Goal: Task Accomplishment & Management: Use online tool/utility

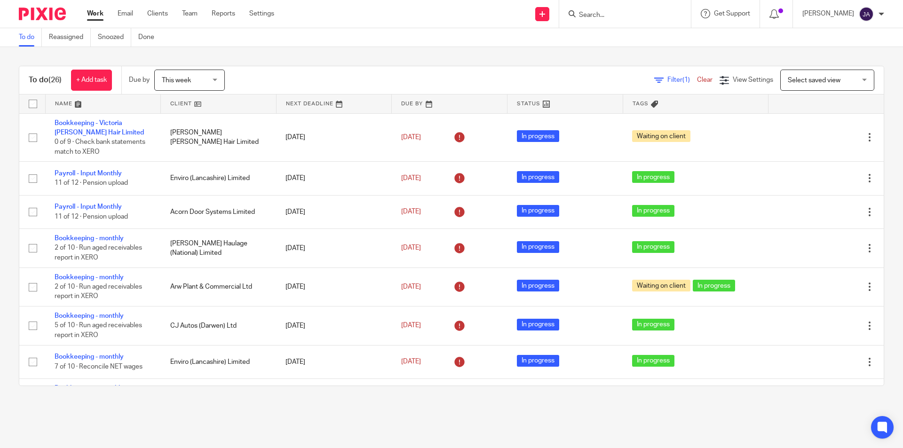
click at [180, 101] on link at bounding box center [218, 103] width 115 height 19
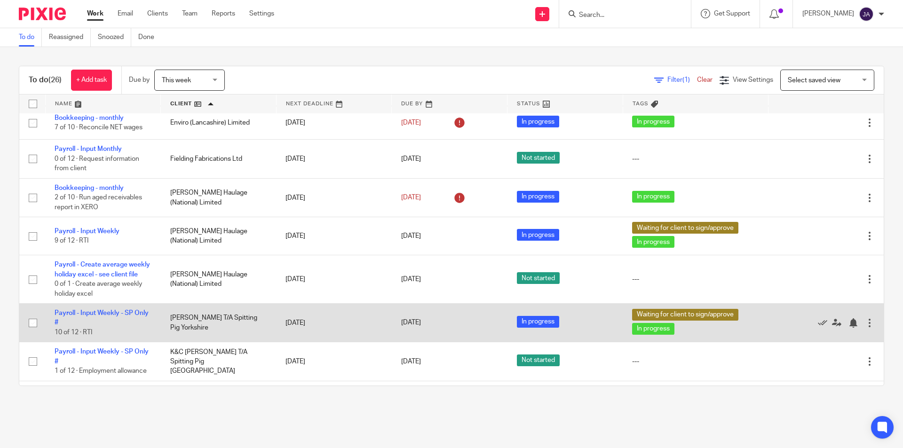
scroll to position [517, 0]
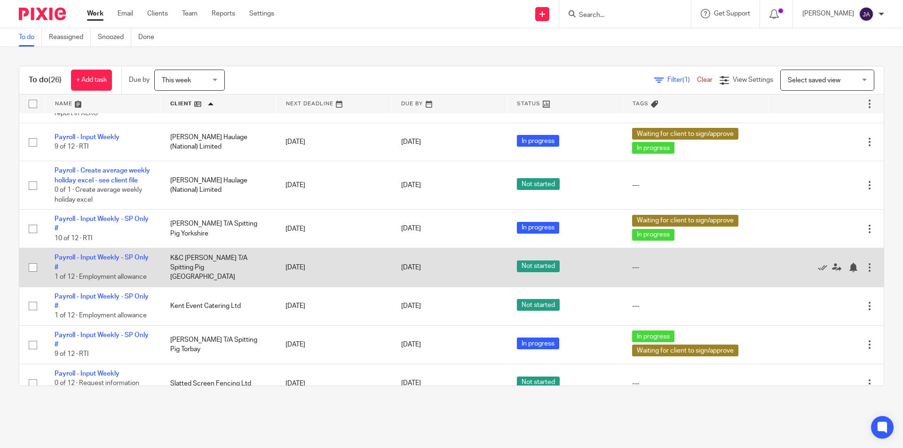
click at [189, 275] on td "K&C [PERSON_NAME] T/A Spitting Pig [GEOGRAPHIC_DATA]" at bounding box center [219, 267] width 116 height 39
click at [91, 265] on link "Payroll - Input Weekly - SP Only #" at bounding box center [102, 262] width 94 height 16
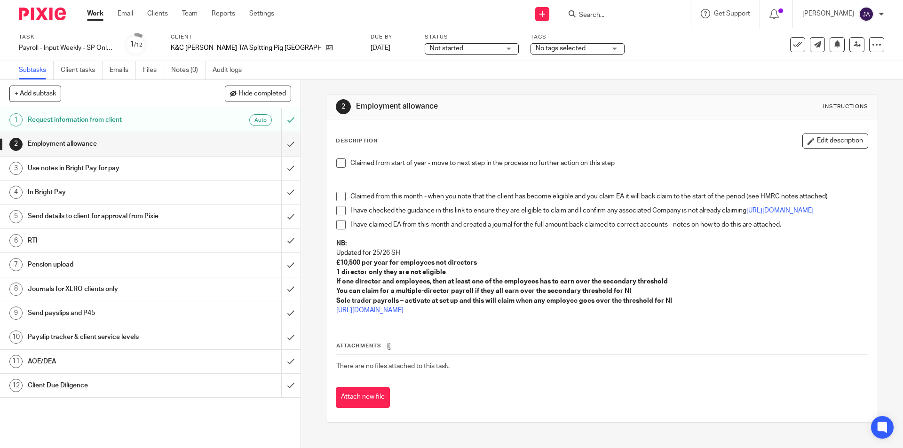
click at [430, 50] on span "Not started" at bounding box center [465, 49] width 71 height 10
click at [400, 86] on span "In progress" at bounding box center [390, 82] width 33 height 7
click at [535, 45] on span "No tags selected" at bounding box center [560, 48] width 50 height 7
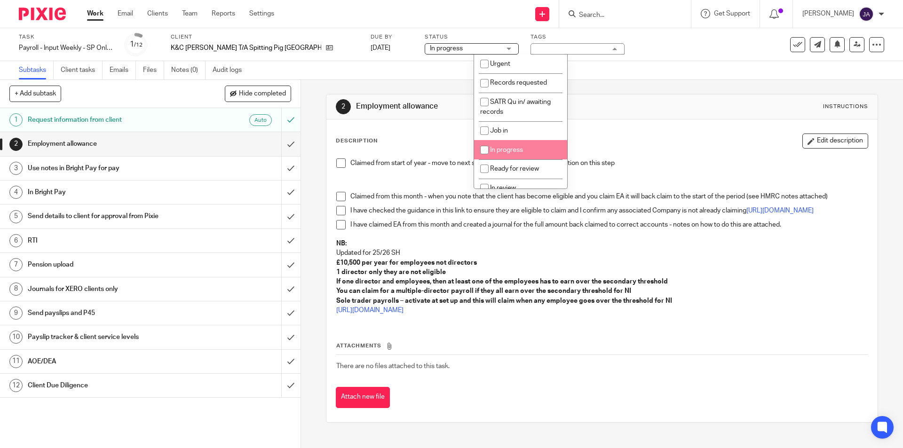
click at [512, 150] on span "In progress" at bounding box center [506, 150] width 33 height 7
checkbox input "true"
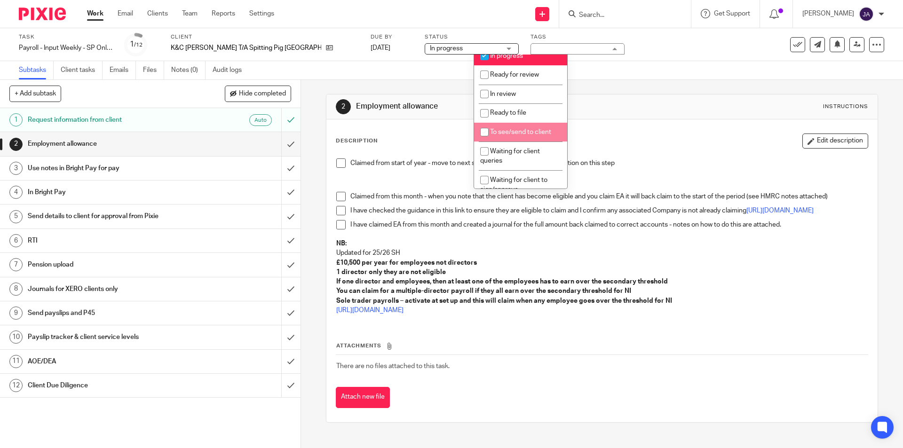
scroll to position [141, 0]
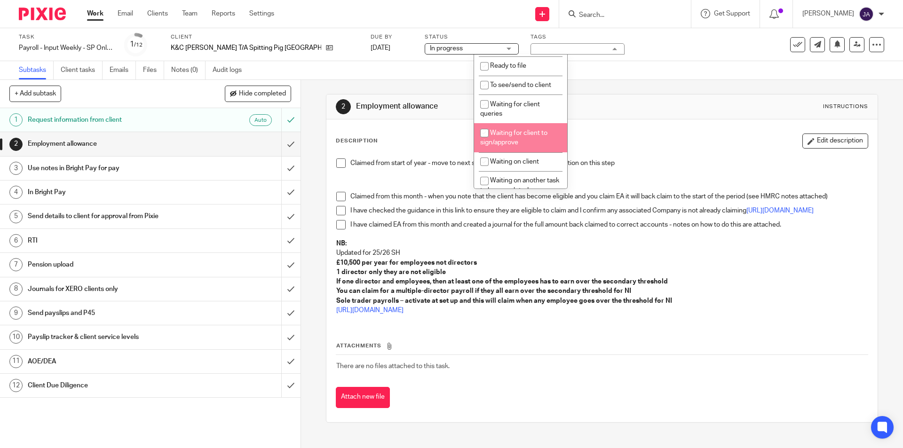
click at [507, 136] on li "Waiting for client to sign/approve" at bounding box center [520, 137] width 93 height 29
checkbox input "true"
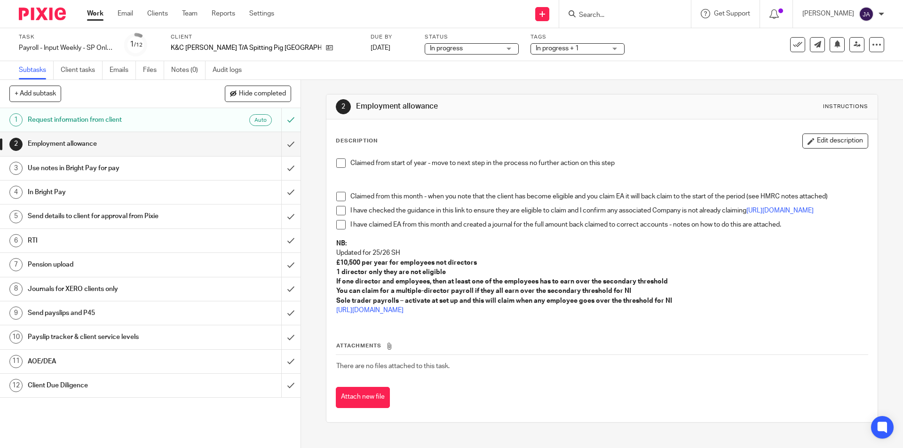
click at [337, 162] on span at bounding box center [340, 162] width 9 height 9
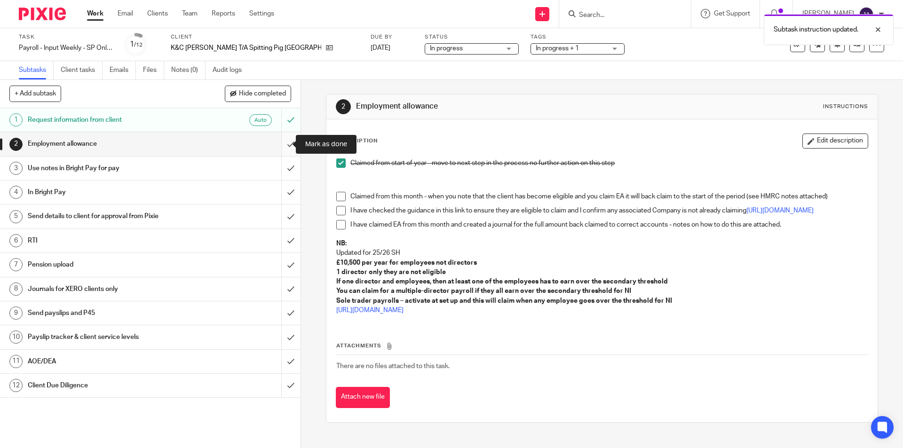
click at [287, 144] on input "submit" at bounding box center [150, 144] width 300 height 24
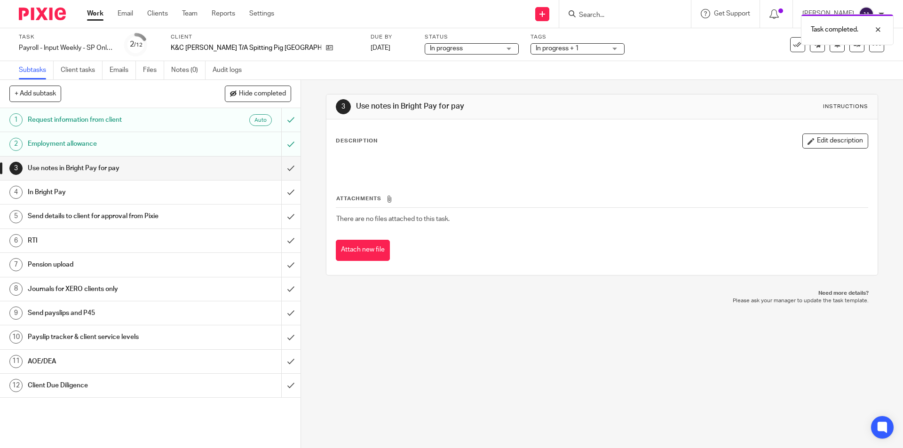
click at [502, 396] on div "3 Use notes in Bright Pay for pay Instructions Description Edit description Att…" at bounding box center [602, 264] width 602 height 368
click at [283, 166] on input "submit" at bounding box center [150, 169] width 300 height 24
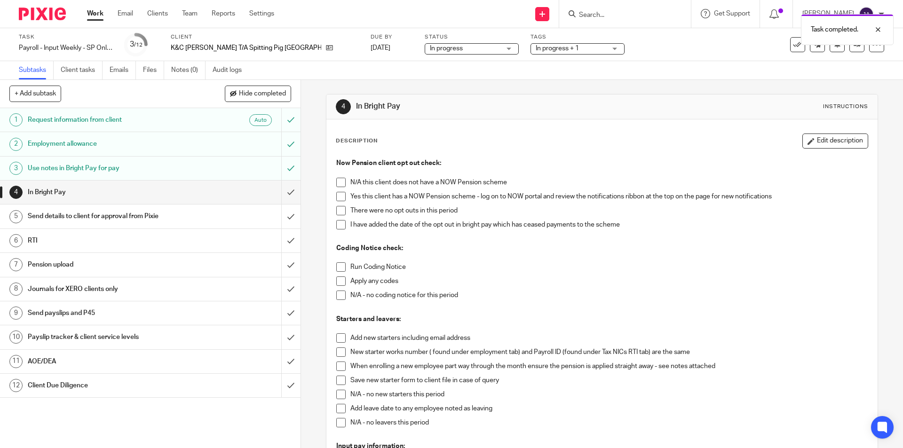
click at [338, 184] on span at bounding box center [340, 182] width 9 height 9
click at [337, 267] on span at bounding box center [340, 266] width 9 height 9
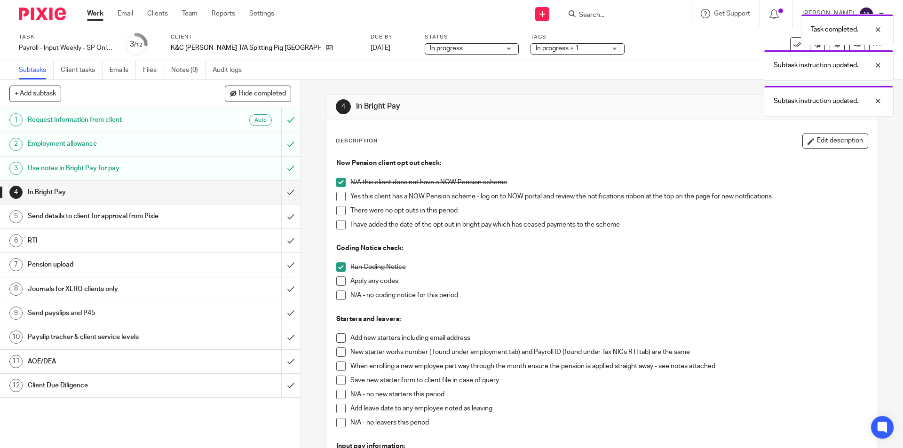
click at [336, 299] on span at bounding box center [340, 295] width 9 height 9
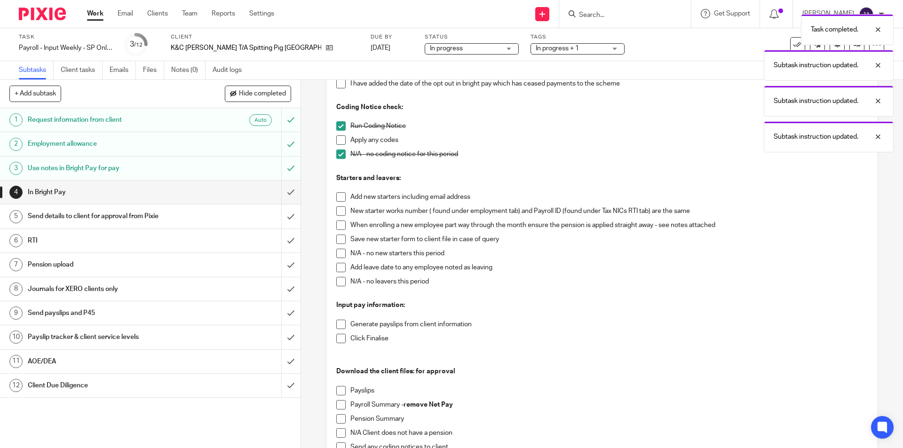
click at [338, 254] on span at bounding box center [340, 253] width 9 height 9
click at [338, 280] on span at bounding box center [340, 281] width 9 height 9
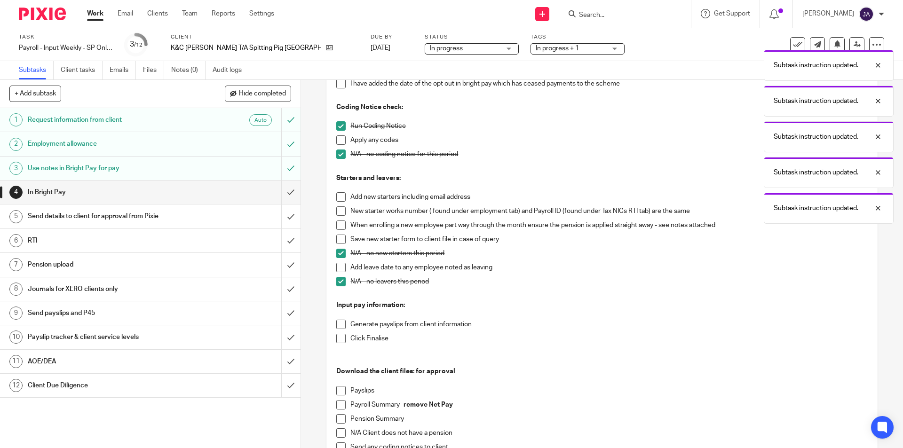
click at [338, 324] on span at bounding box center [340, 324] width 9 height 9
click at [338, 338] on span at bounding box center [340, 338] width 9 height 9
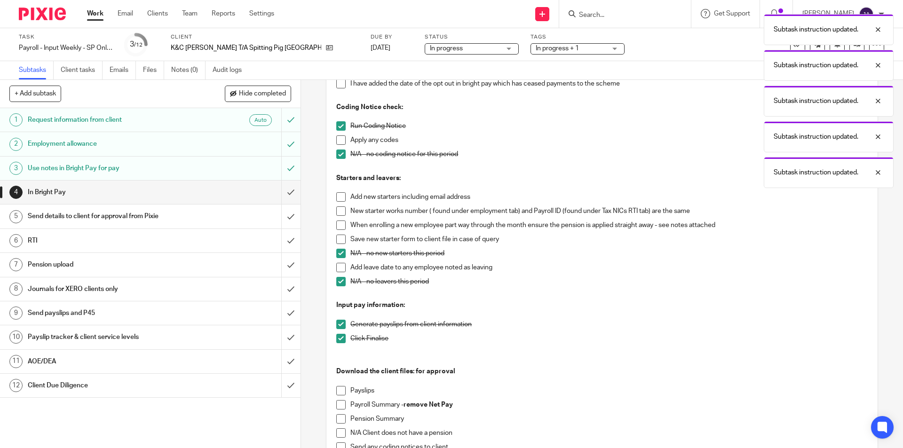
scroll to position [285, 0]
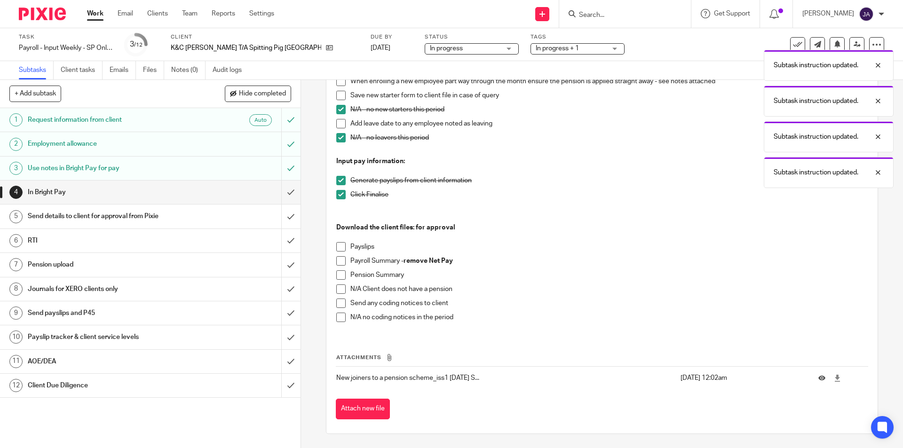
click at [338, 244] on span at bounding box center [340, 246] width 9 height 9
click at [338, 260] on span at bounding box center [340, 260] width 9 height 9
click at [337, 291] on span at bounding box center [340, 288] width 9 height 9
click at [343, 322] on li "N/A no coding notices in the period" at bounding box center [601, 320] width 531 height 14
click at [339, 317] on span at bounding box center [340, 317] width 9 height 9
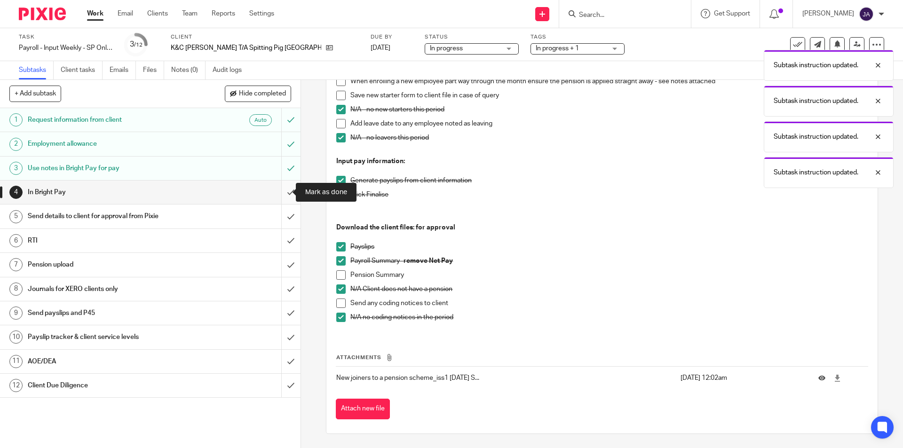
click at [287, 192] on input "submit" at bounding box center [150, 193] width 300 height 24
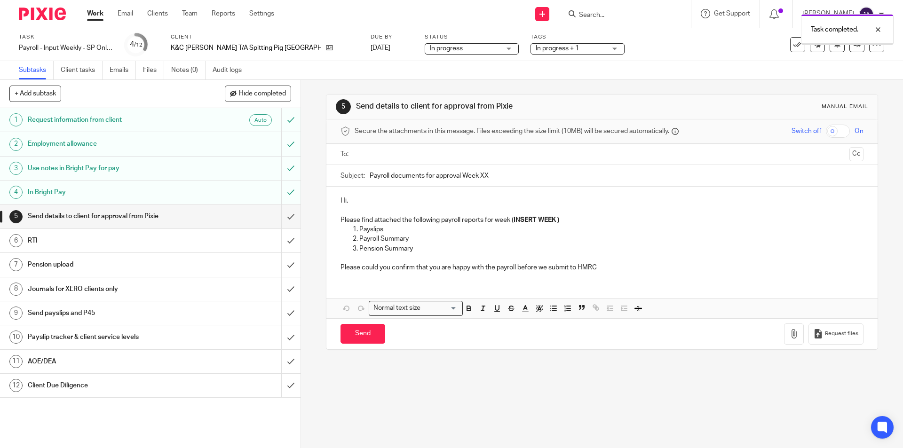
click at [371, 158] on input "text" at bounding box center [601, 154] width 487 height 11
click at [369, 180] on input "Payroll documents for approval Week XX" at bounding box center [615, 177] width 493 height 21
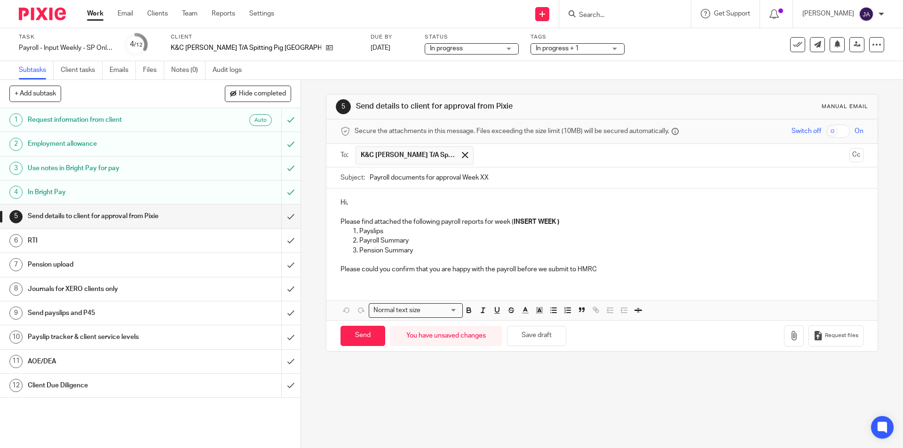
click at [369, 176] on input "Payroll documents for approval Week XX" at bounding box center [615, 177] width 493 height 21
paste input "Week 23 SP [GEOGRAPHIC_DATA]"
click at [394, 180] on input "Week 23 SP [GEOGRAPHIC_DATA] Payroll documents for approval Week XX" at bounding box center [615, 177] width 493 height 21
drag, startPoint x: 618, startPoint y: 167, endPoint x: 553, endPoint y: 179, distance: 65.8
click at [553, 179] on input "Week 24 SP [GEOGRAPHIC_DATA] Payroll documents for approval Week XX" at bounding box center [615, 177] width 493 height 21
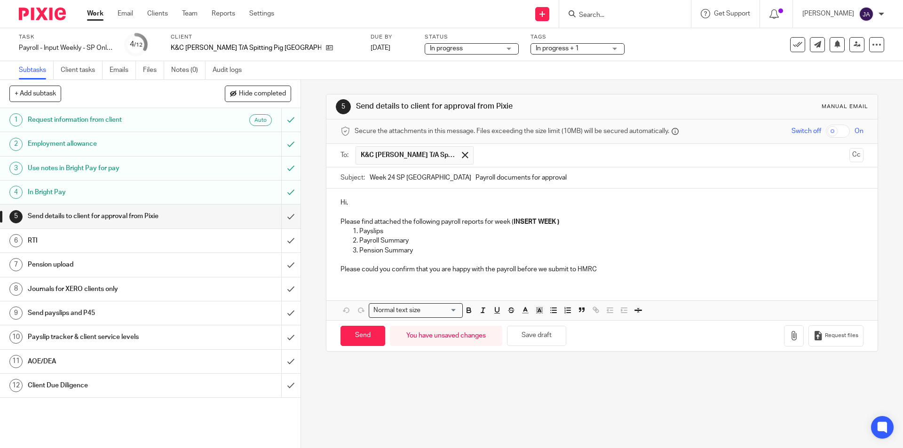
type input "Week 24 SP [GEOGRAPHIC_DATA] Payroll documents for approval"
click at [438, 199] on p "Hi," at bounding box center [601, 202] width 522 height 9
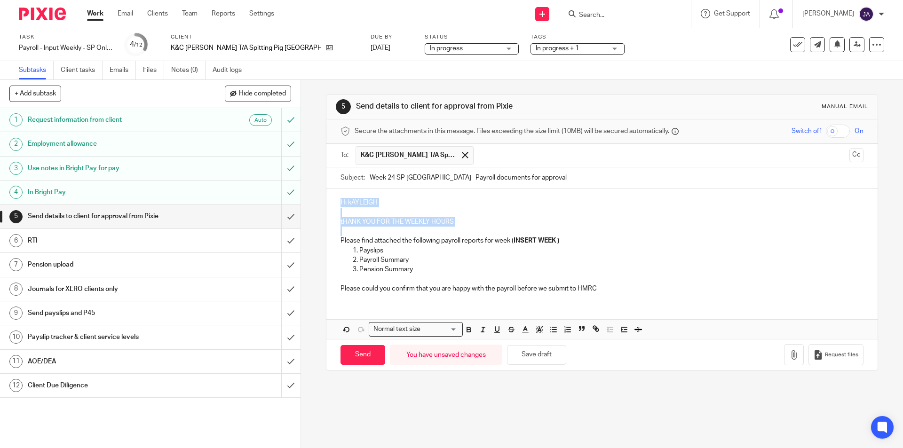
drag, startPoint x: 523, startPoint y: 231, endPoint x: 311, endPoint y: 191, distance: 215.4
click at [311, 191] on div "5 Send details to client for approval from Pixie Manual email Secure the attach…" at bounding box center [602, 264] width 602 height 368
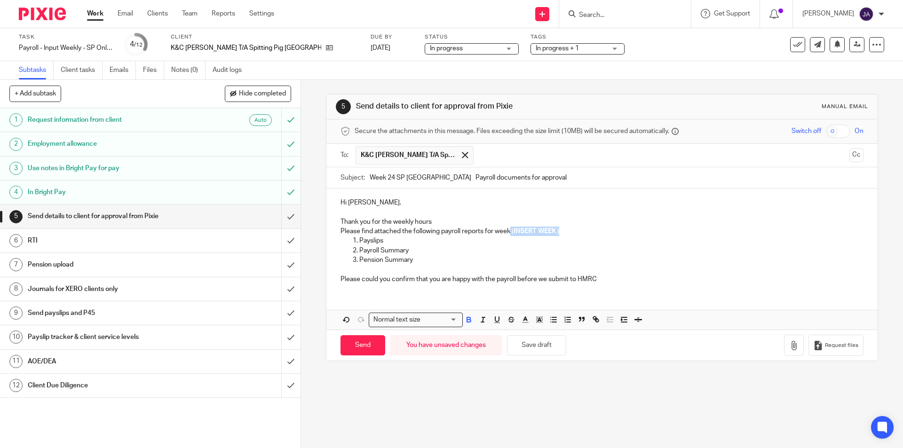
drag, startPoint x: 567, startPoint y: 234, endPoint x: 509, endPoint y: 232, distance: 58.3
click at [509, 232] on p "Please find attached the following payroll reports for week ( INSERT WEEK )" at bounding box center [601, 231] width 522 height 9
click at [506, 235] on p "Please find attached the following payroll reports for week24" at bounding box center [601, 231] width 522 height 9
drag, startPoint x: 511, startPoint y: 235, endPoint x: 503, endPoint y: 235, distance: 8.0
click at [510, 235] on p "Please find attached the following payroll reports for week24" at bounding box center [601, 231] width 522 height 9
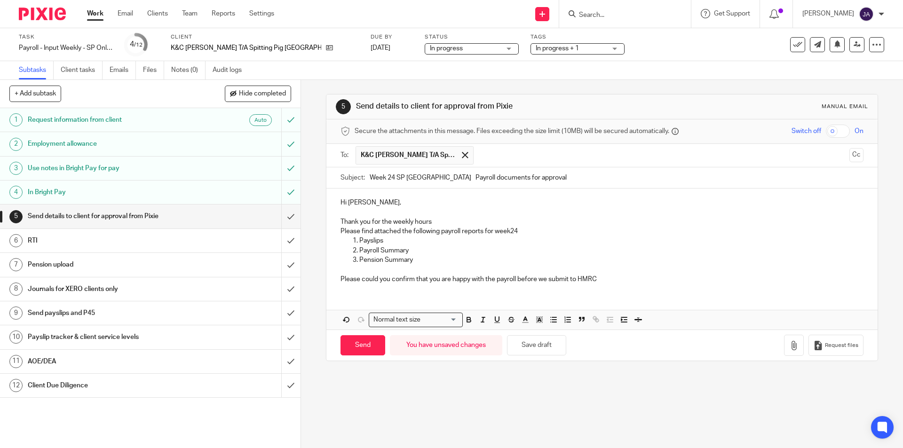
click at [506, 234] on p "Please find attached the following payroll reports for week24" at bounding box center [601, 231] width 522 height 9
click at [508, 234] on p "Please find attached the following payroll reports for week24" at bounding box center [601, 231] width 522 height 9
click at [446, 252] on p "Payroll Summary" at bounding box center [610, 250] width 503 height 9
drag, startPoint x: 420, startPoint y: 263, endPoint x: 326, endPoint y: 261, distance: 94.0
click at [326, 261] on div "Hi Kayleigh, Thank you for the weekly hours Please find attached the following …" at bounding box center [601, 239] width 550 height 102
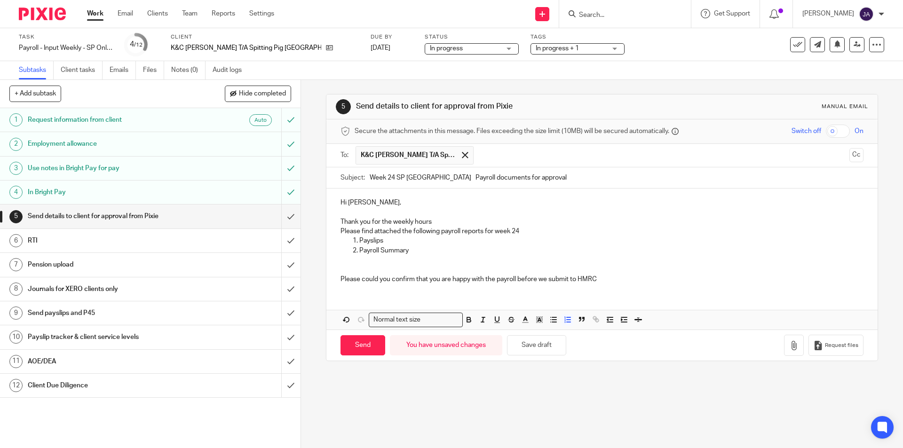
click at [479, 217] on p "Thank you for the weekly hours" at bounding box center [601, 221] width 522 height 9
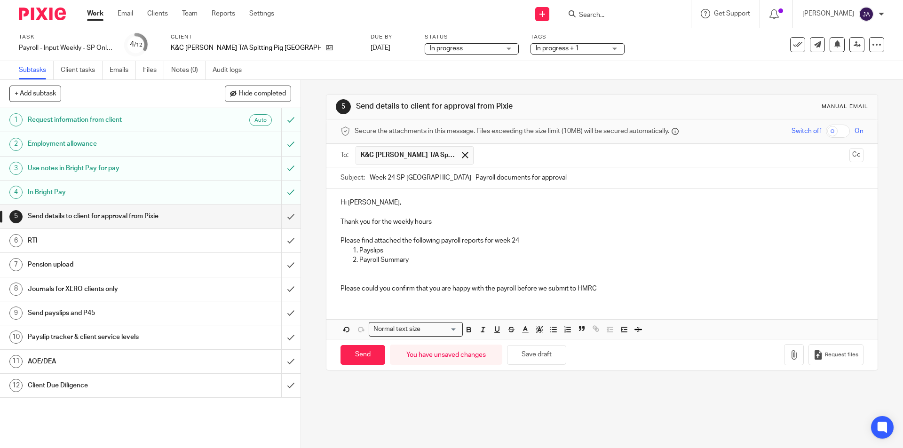
click at [534, 246] on p "Payslips" at bounding box center [610, 250] width 503 height 9
click at [528, 241] on p "Please find attached the following payroll reports for week 24" at bounding box center [601, 240] width 522 height 9
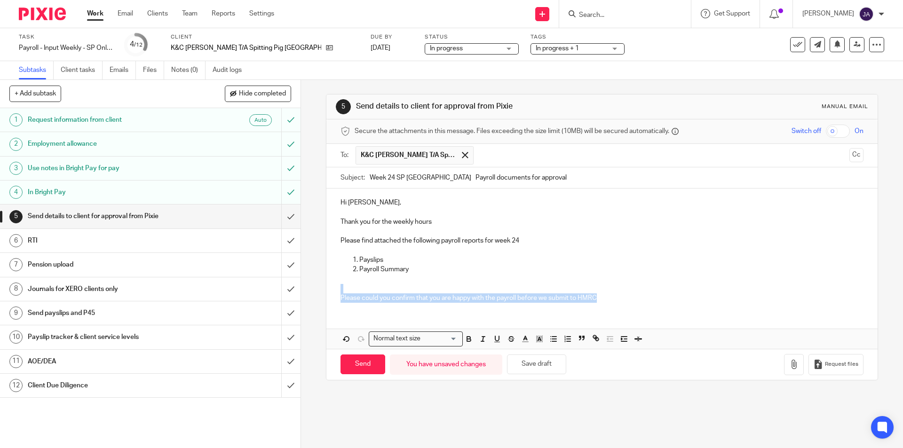
drag, startPoint x: 597, startPoint y: 296, endPoint x: 347, endPoint y: 288, distance: 250.7
click at [347, 288] on p "Please could you confirm that you are happy with the payroll before we submit t…" at bounding box center [601, 293] width 522 height 19
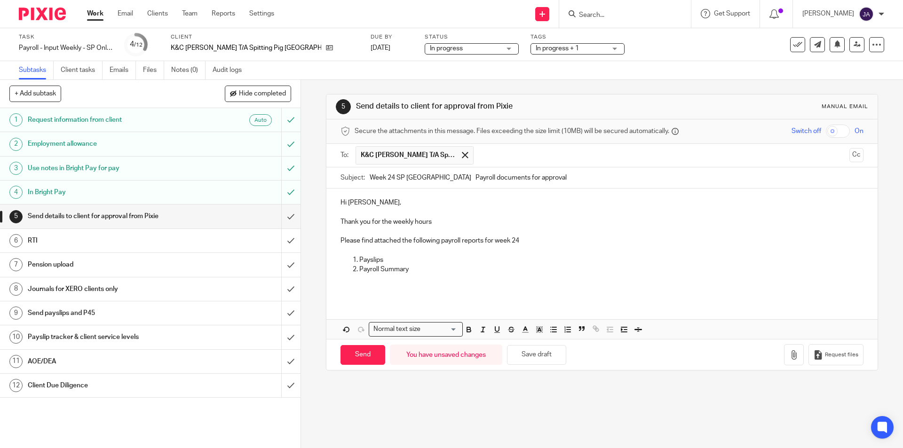
click at [349, 250] on p at bounding box center [601, 250] width 522 height 9
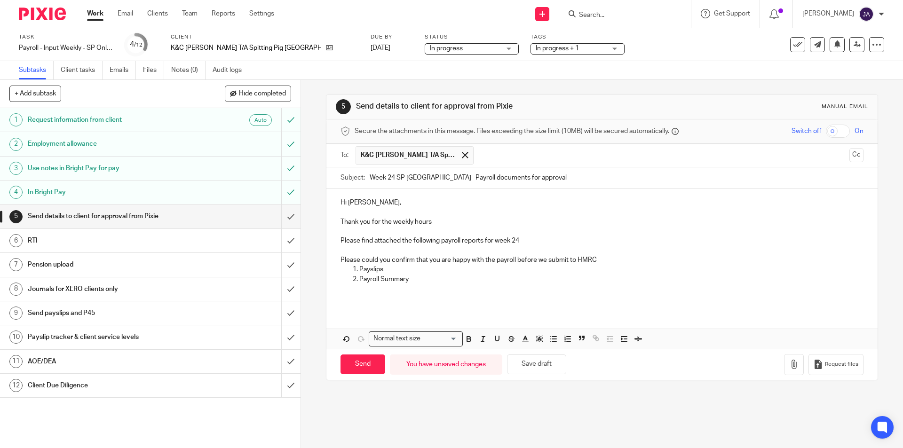
click at [335, 261] on div "Hi Kayleigh, Thank you for the weekly hours Please find attached the following …" at bounding box center [601, 248] width 550 height 121
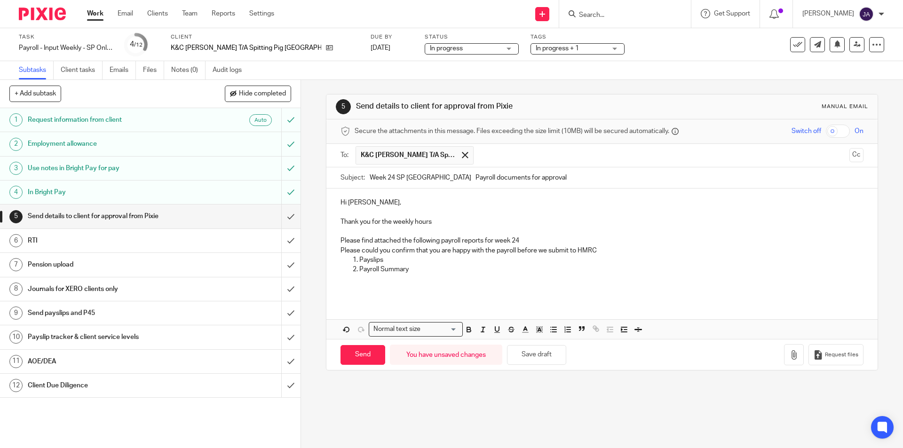
click at [609, 247] on p "Please could you confirm that you are happy with the payroll before we submit t…" at bounding box center [601, 250] width 522 height 9
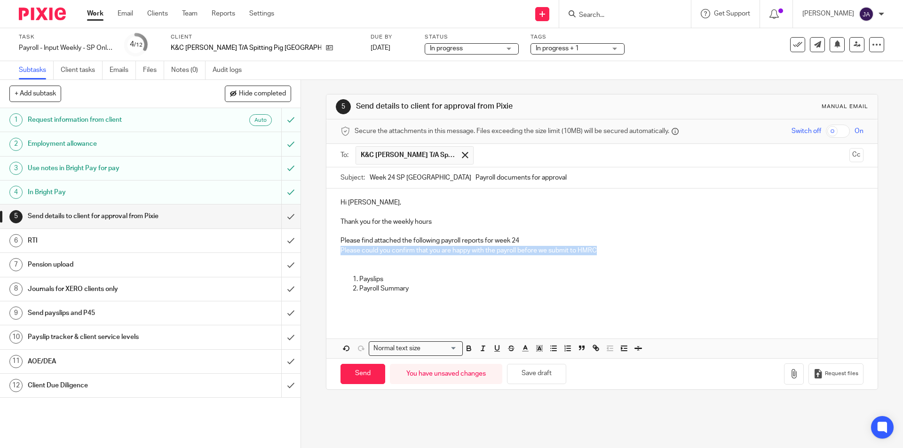
drag, startPoint x: 598, startPoint y: 253, endPoint x: 322, endPoint y: 255, distance: 276.4
click at [322, 255] on div "5 Send details to client for approval from Pixie Manual email Secure the attach…" at bounding box center [602, 264] width 602 height 368
click at [464, 353] on button "button" at bounding box center [469, 349] width 12 height 12
click at [479, 350] on icon "button" at bounding box center [483, 348] width 8 height 8
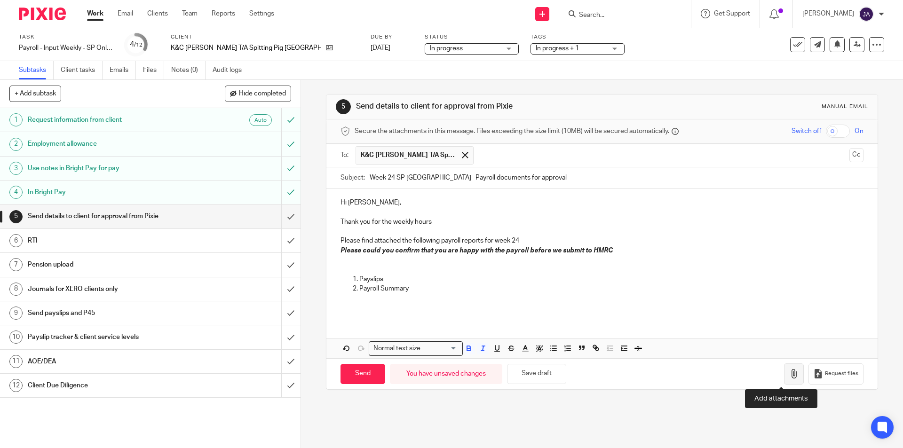
click at [789, 376] on icon "button" at bounding box center [793, 373] width 9 height 9
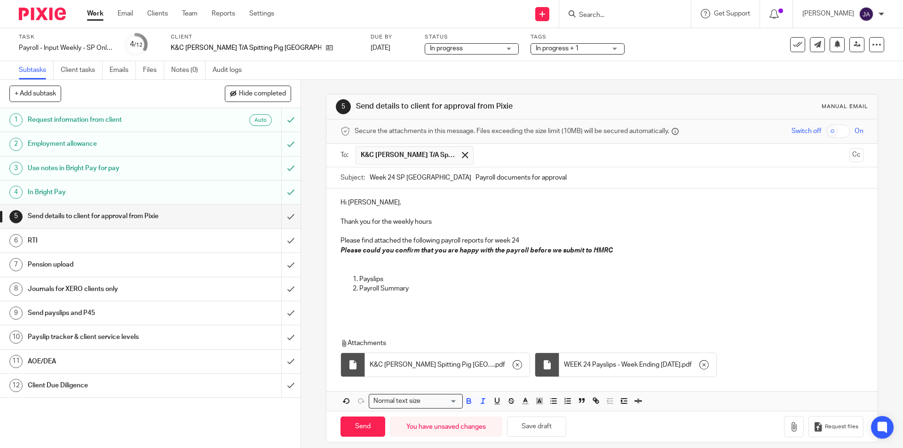
scroll to position [9, 0]
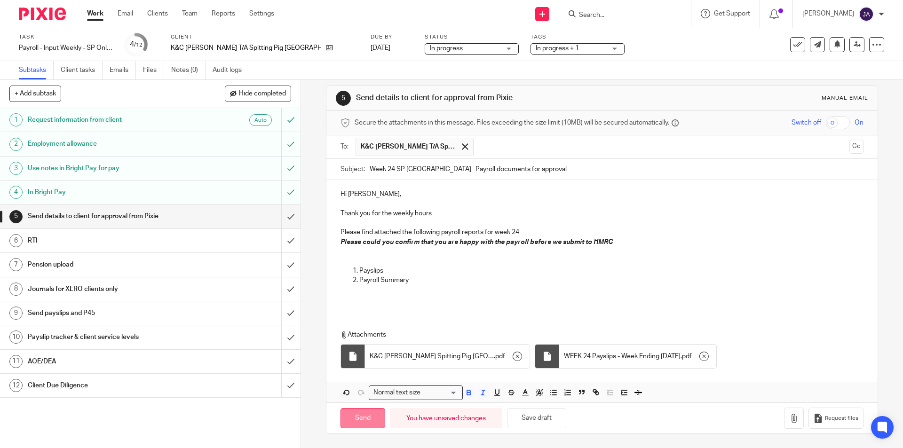
click at [354, 415] on input "Send" at bounding box center [362, 418] width 45 height 20
type input "Sent"
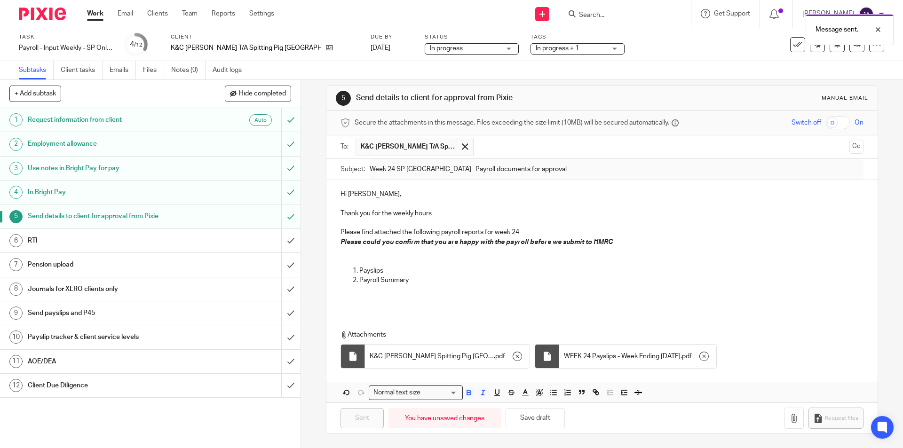
click at [125, 393] on link "12 Client Due Diligence" at bounding box center [140, 386] width 281 height 24
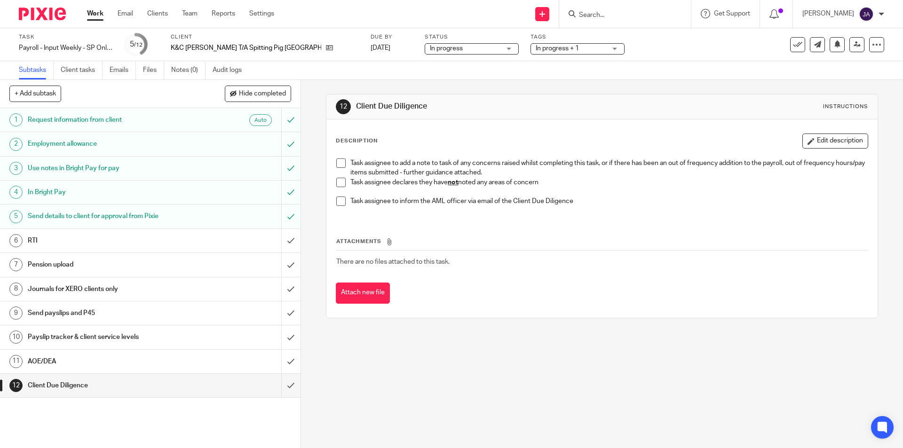
click at [336, 182] on span at bounding box center [340, 182] width 9 height 9
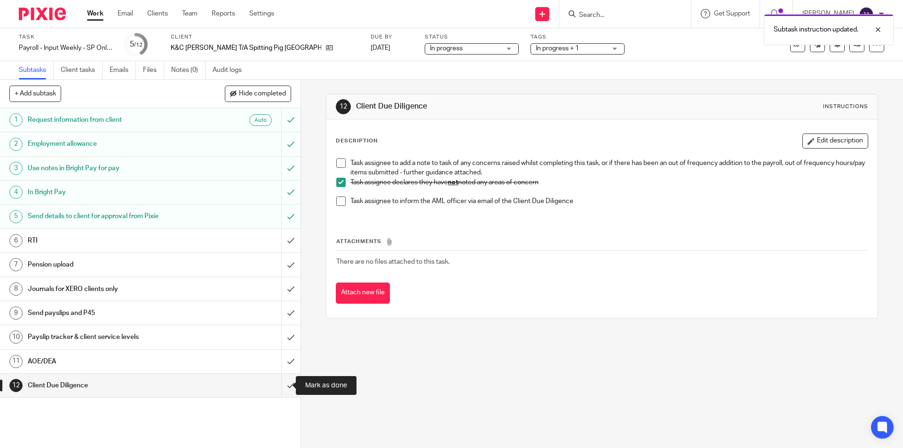
click at [281, 385] on input "submit" at bounding box center [150, 386] width 300 height 24
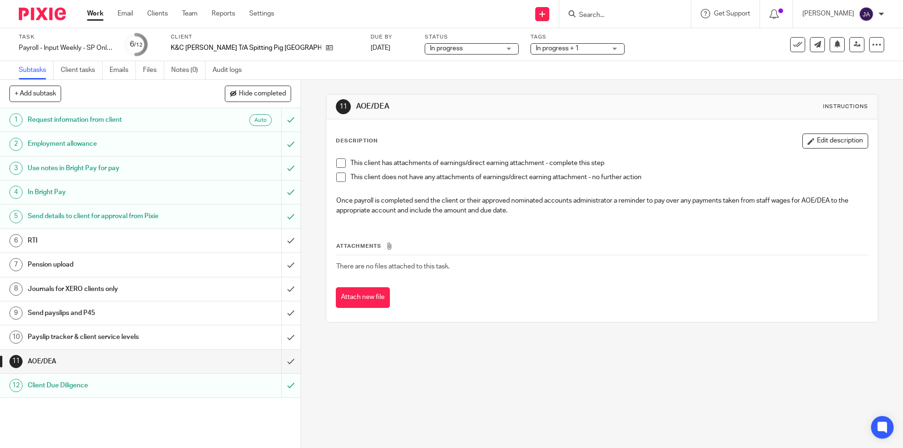
click at [341, 174] on span at bounding box center [340, 177] width 9 height 9
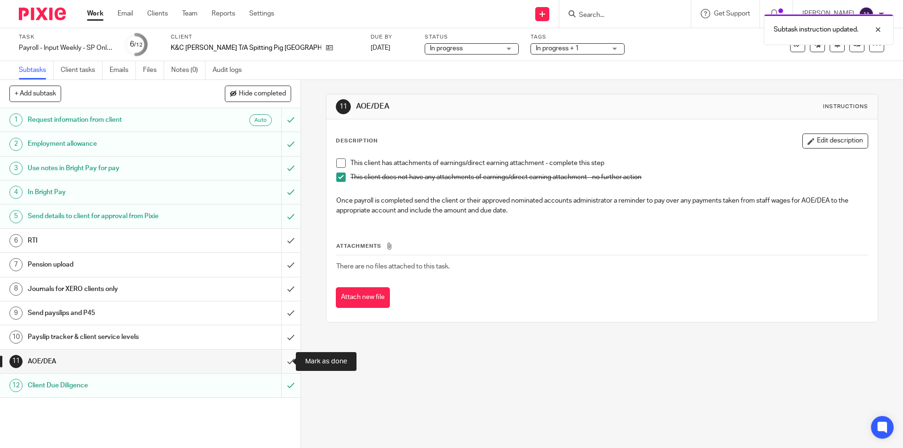
click at [281, 360] on input "submit" at bounding box center [150, 362] width 300 height 24
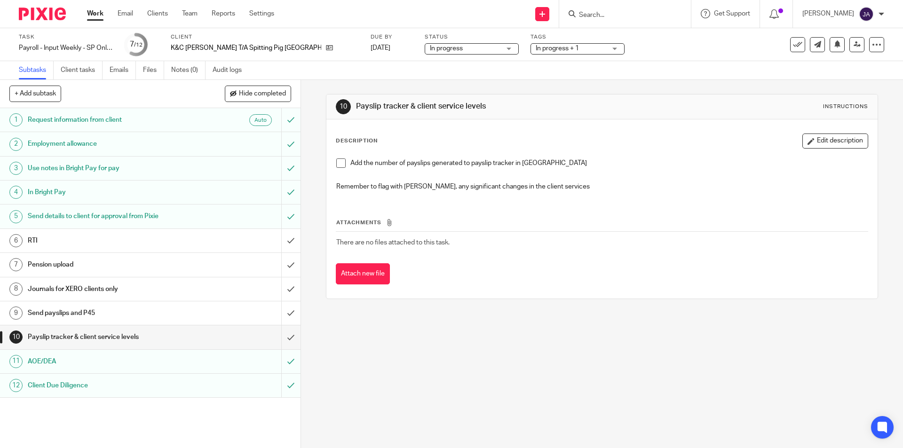
click at [341, 164] on span at bounding box center [340, 162] width 9 height 9
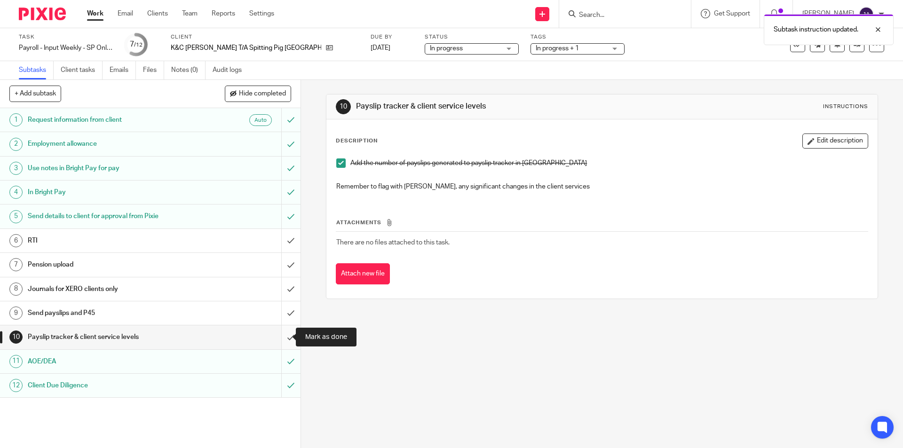
click at [285, 337] on input "submit" at bounding box center [150, 337] width 300 height 24
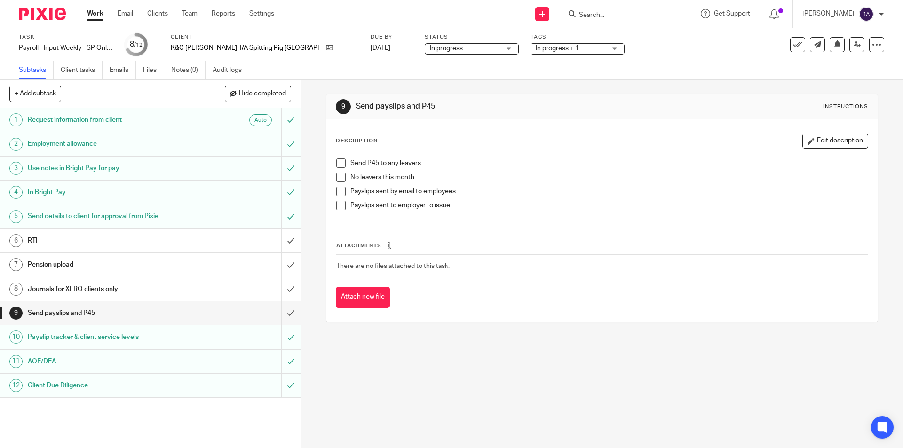
click at [337, 176] on span at bounding box center [340, 177] width 9 height 9
click at [337, 203] on span at bounding box center [340, 205] width 9 height 9
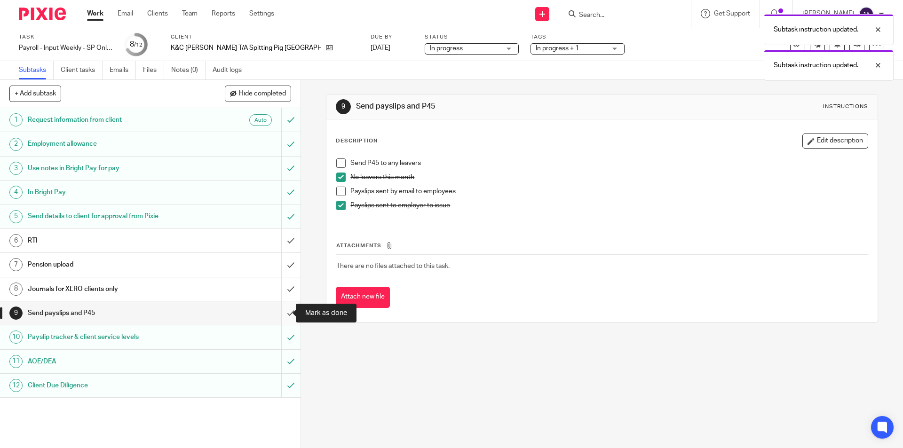
click at [281, 309] on input "submit" at bounding box center [150, 313] width 300 height 24
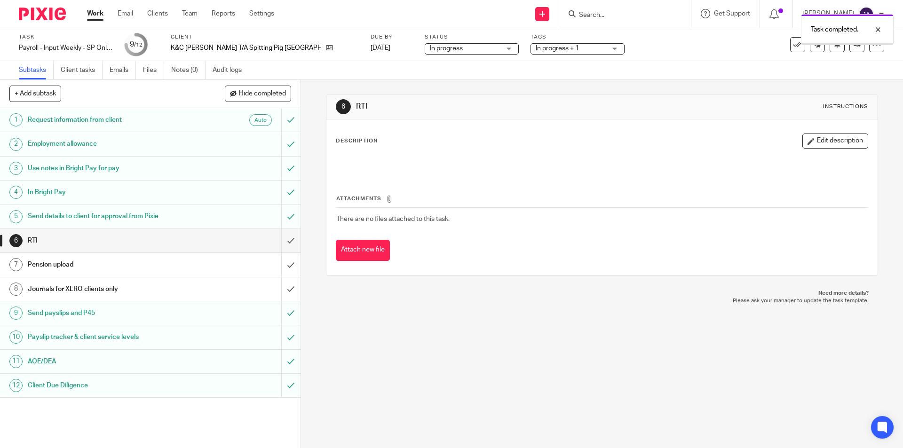
click at [150, 267] on h1 "Pension upload" at bounding box center [109, 265] width 163 height 14
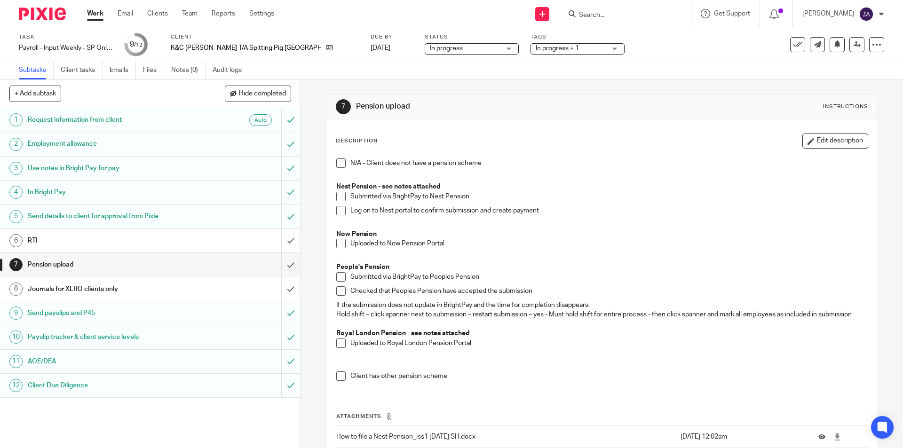
click at [341, 165] on span at bounding box center [340, 162] width 9 height 9
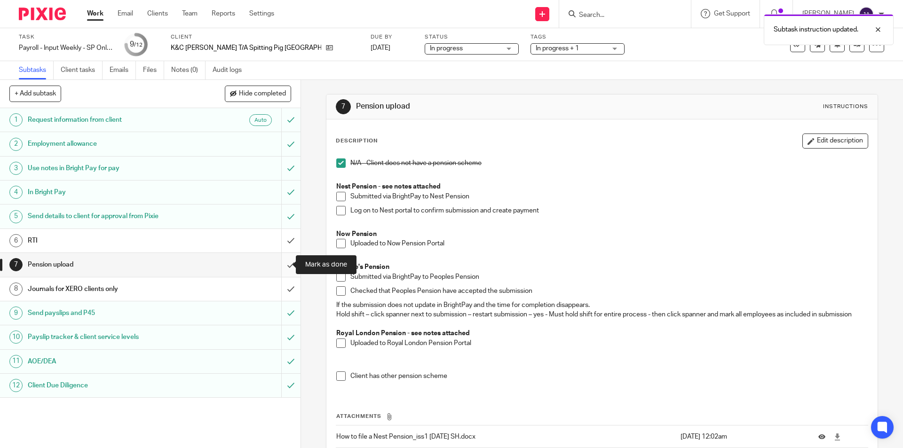
click at [286, 263] on input "submit" at bounding box center [150, 265] width 300 height 24
